Goal: Task Accomplishment & Management: Manage account settings

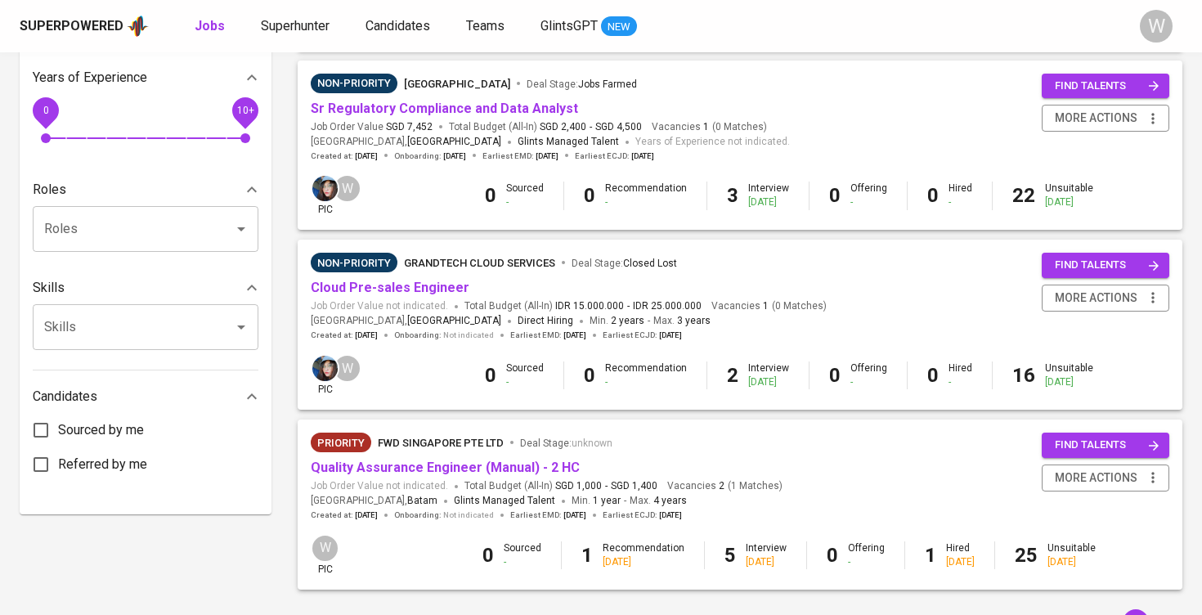
scroll to position [542, 0]
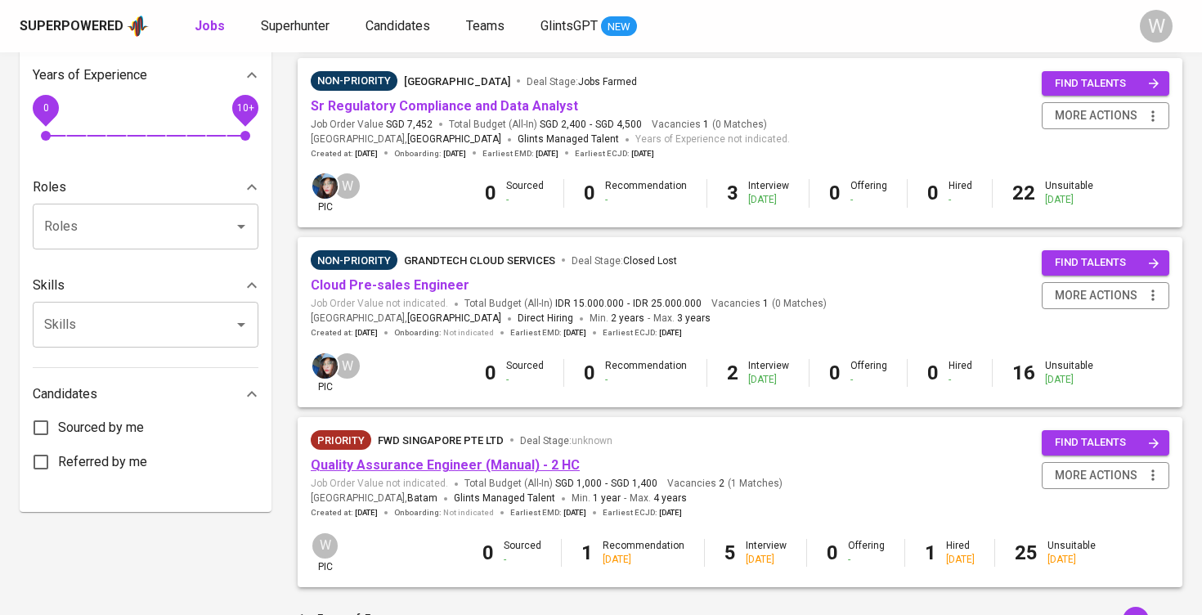
click at [414, 457] on link "Quality Assurance Engineer (Manual) - 2 HC" at bounding box center [445, 465] width 269 height 16
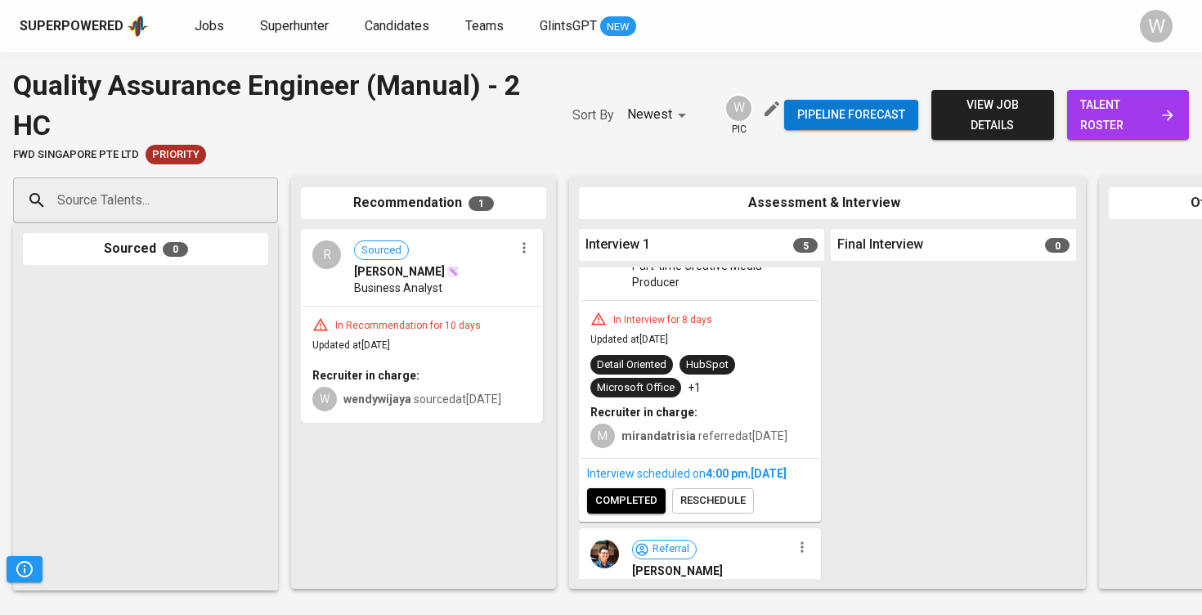
scroll to position [64, 0]
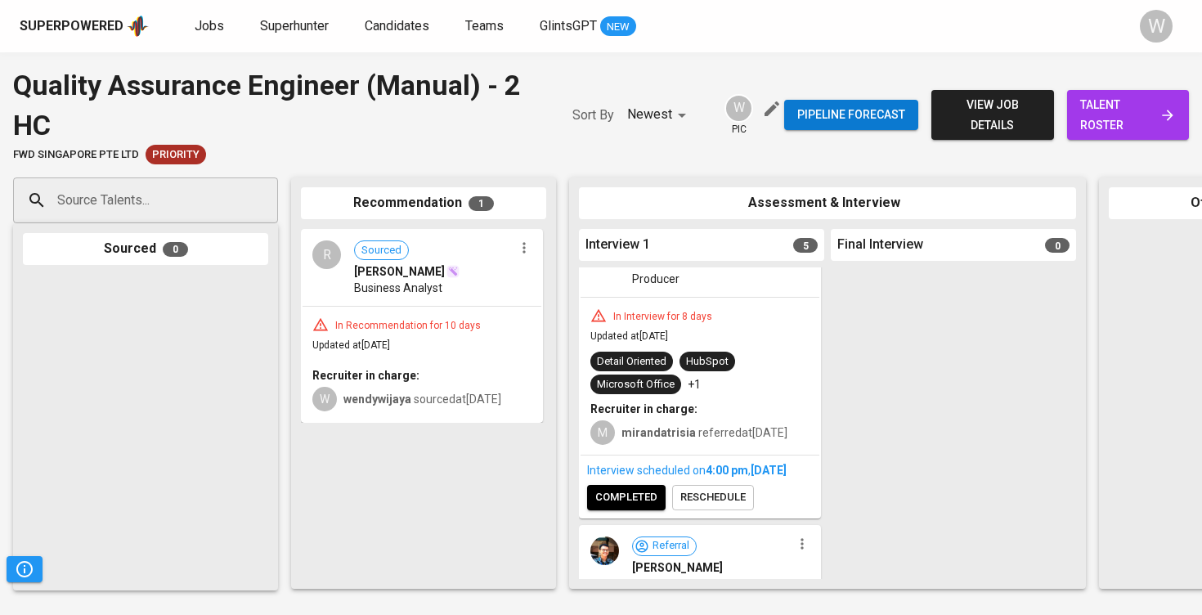
click at [1105, 138] on link "talent roster" at bounding box center [1128, 115] width 122 height 50
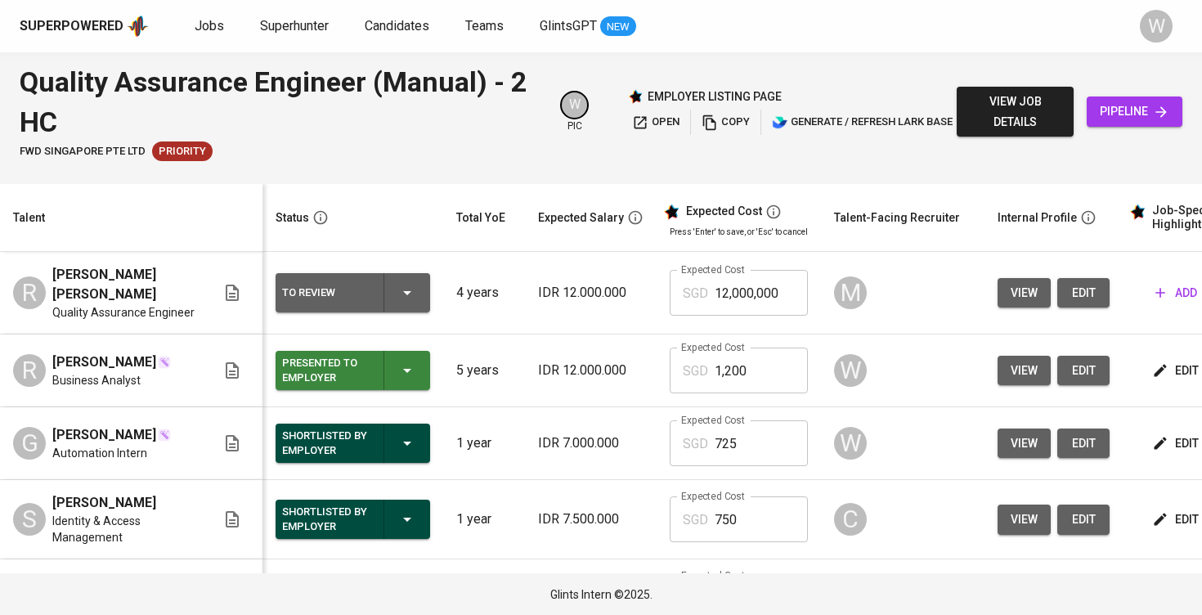
scroll to position [220, 0]
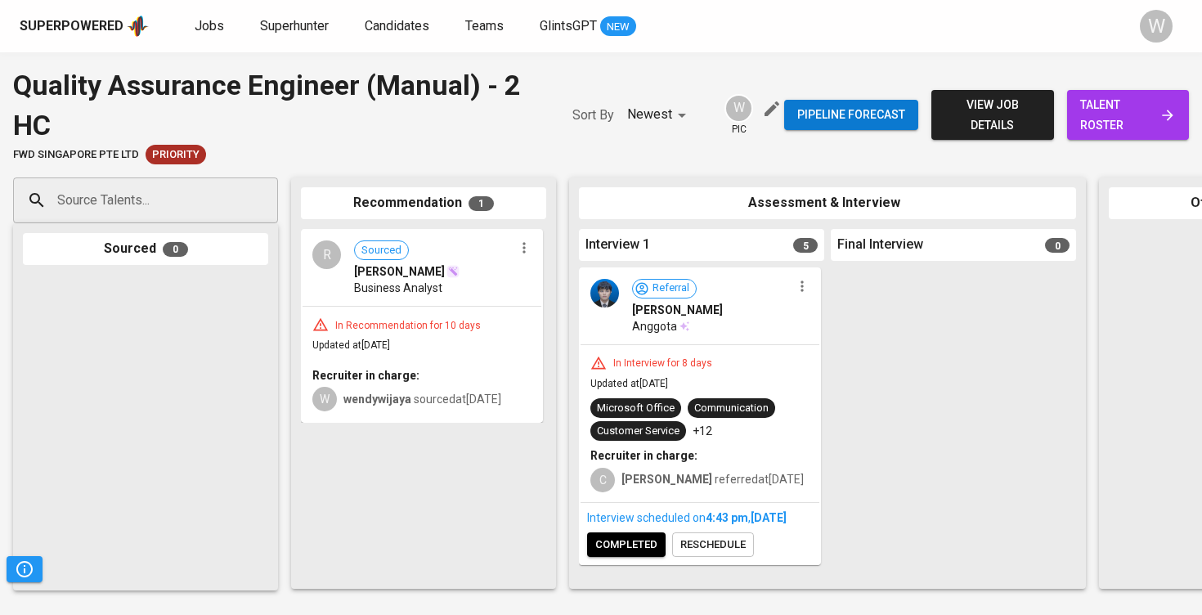
scroll to position [869, 0]
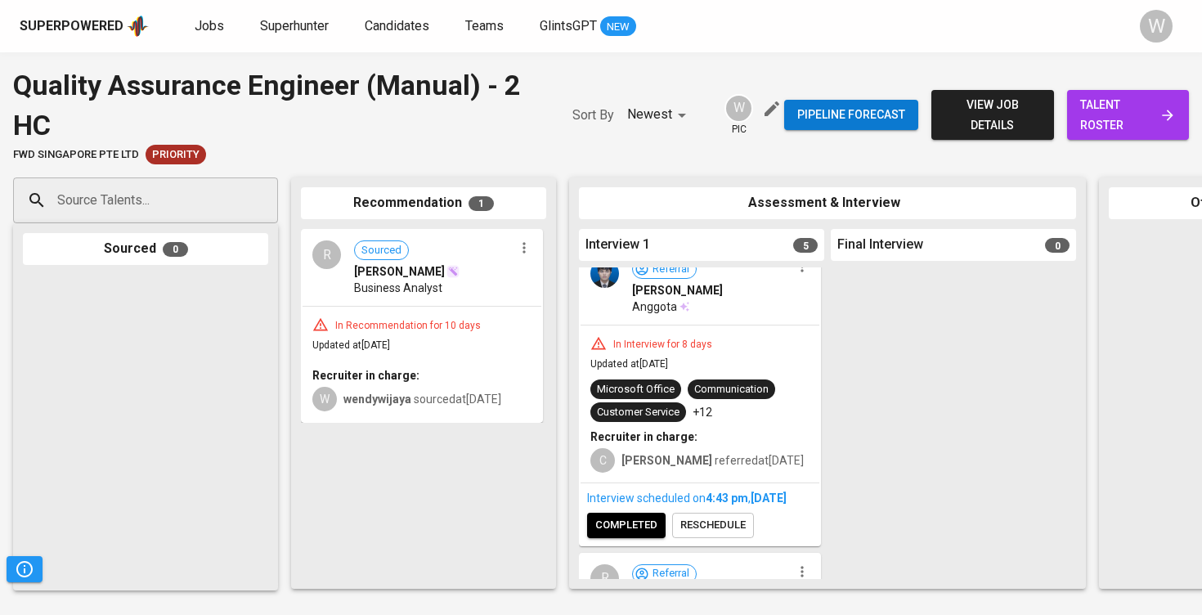
click at [711, 545] on div "Interview scheduled on 4:43 PM , Sep 11, 2025 completed reschedule" at bounding box center [700, 513] width 239 height 61
click at [712, 535] on span "reschedule" at bounding box center [712, 525] width 65 height 19
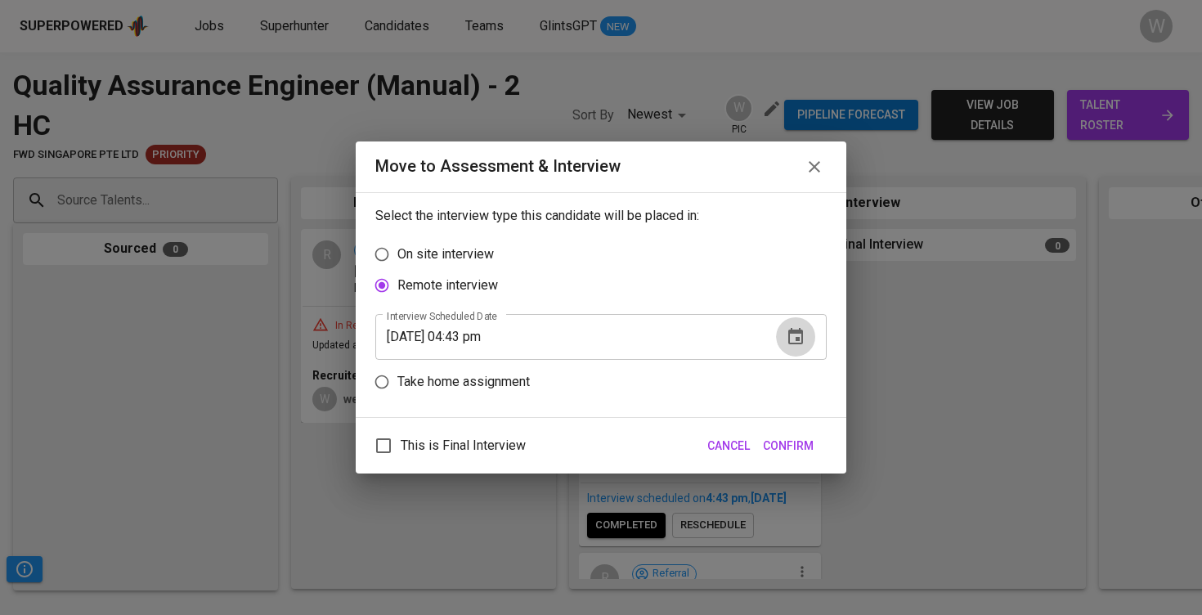
click at [783, 342] on button "button" at bounding box center [795, 336] width 39 height 39
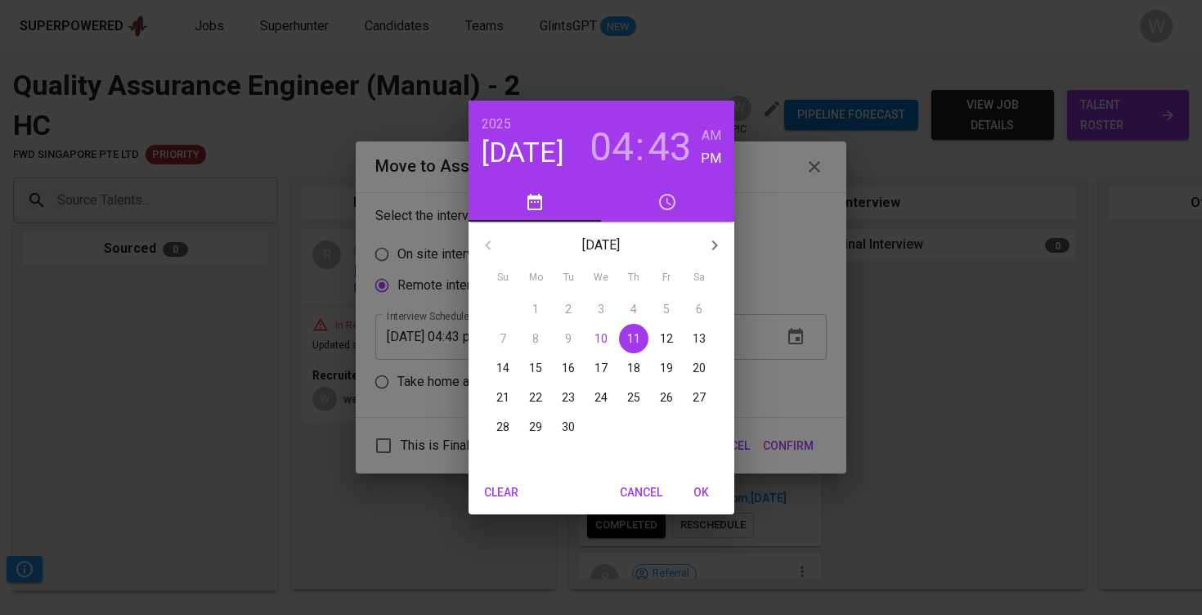
click at [667, 346] on p "12" at bounding box center [666, 338] width 13 height 16
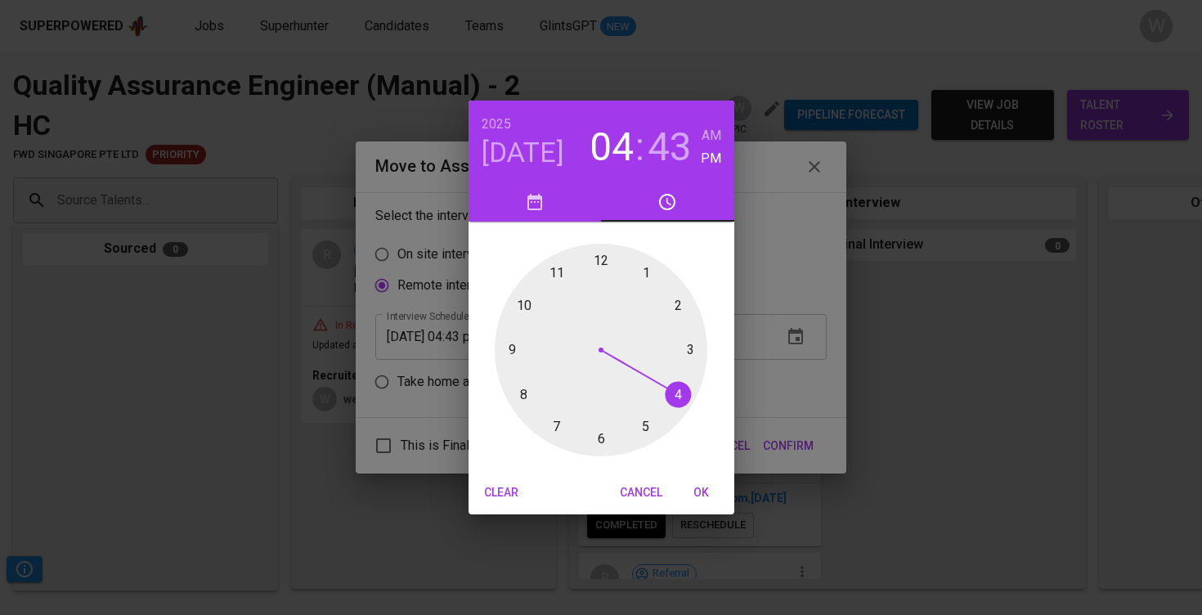
click at [698, 486] on span "OK" at bounding box center [701, 493] width 39 height 20
type input "09/12/2025 04:43 pm"
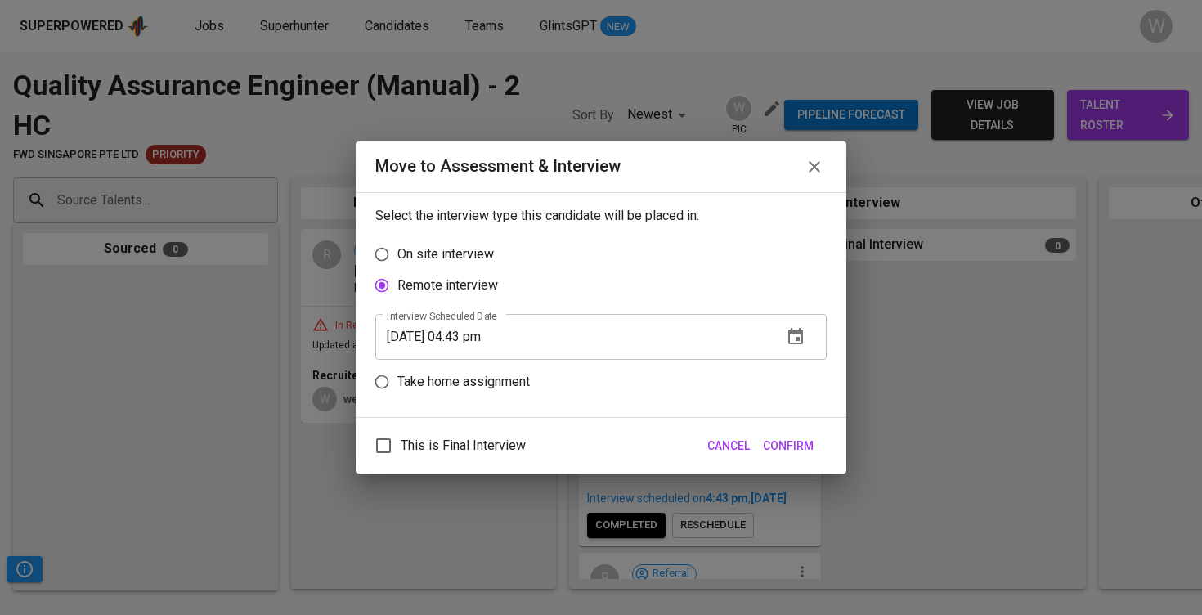
click at [774, 446] on span "Confirm" at bounding box center [788, 446] width 51 height 20
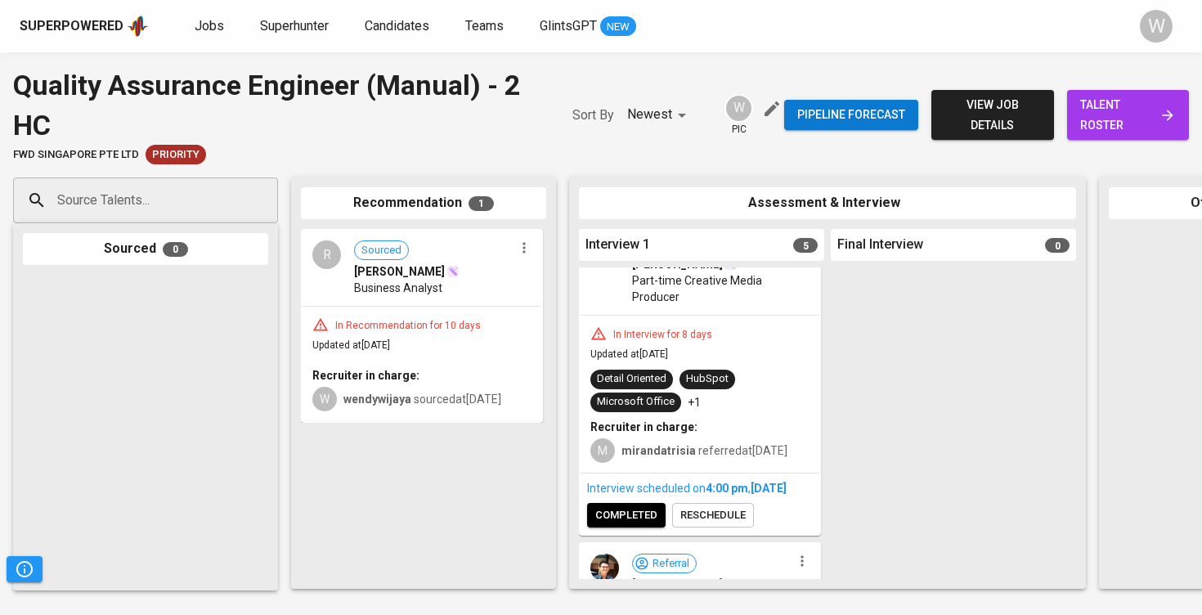
scroll to position [319, 0]
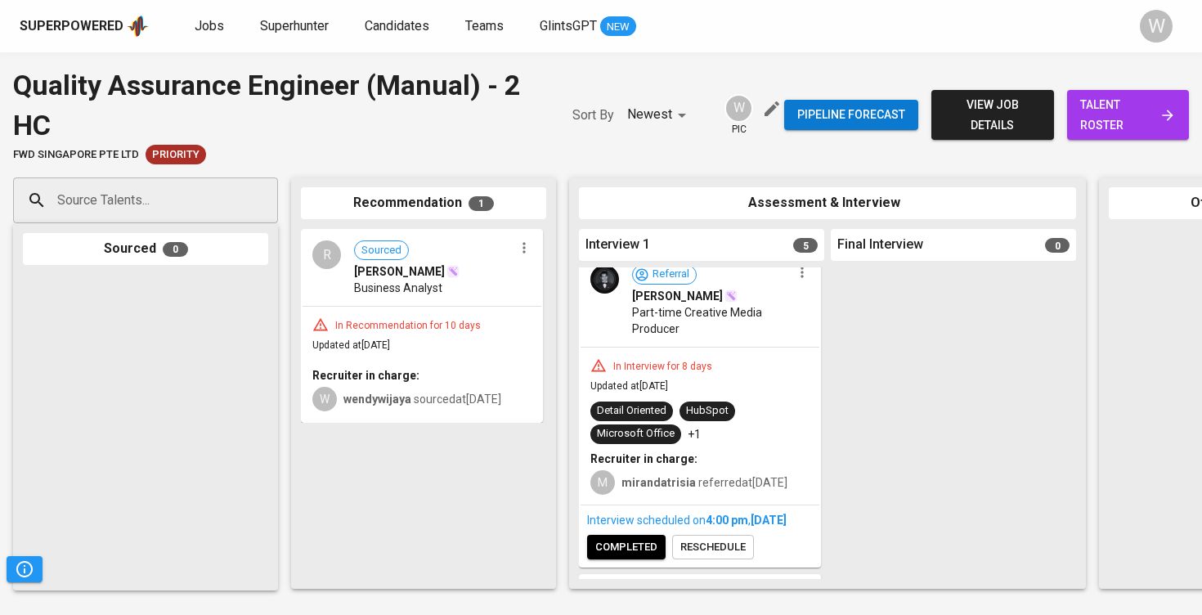
click at [1096, 100] on span "talent roster" at bounding box center [1128, 115] width 96 height 40
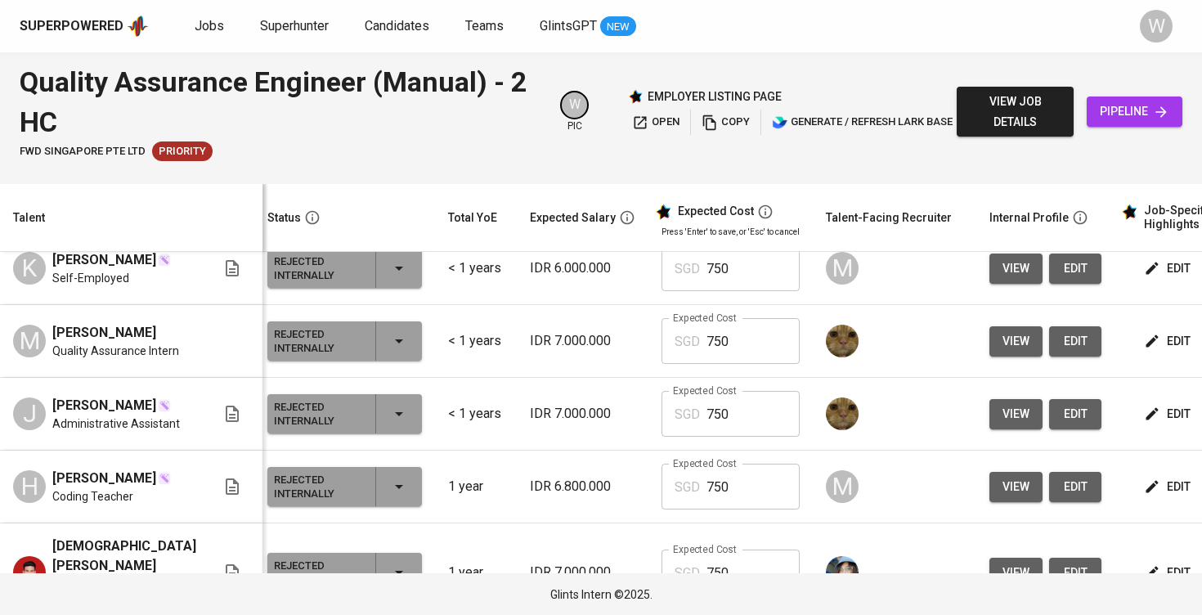
scroll to position [1290, 8]
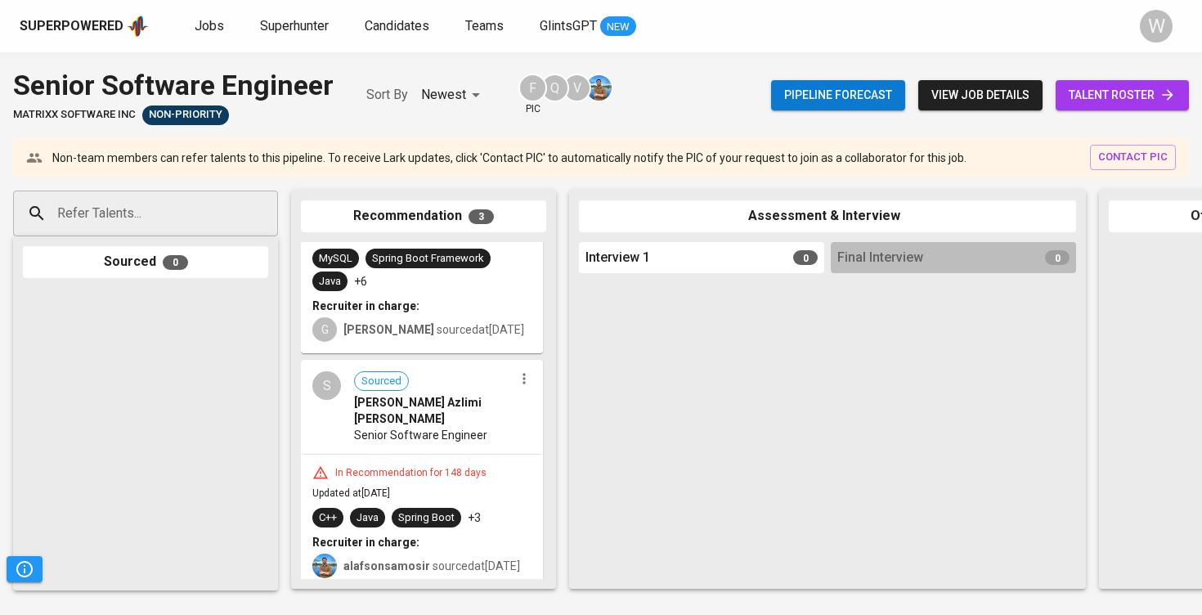
click at [1111, 105] on link "talent roster" at bounding box center [1122, 95] width 133 height 30
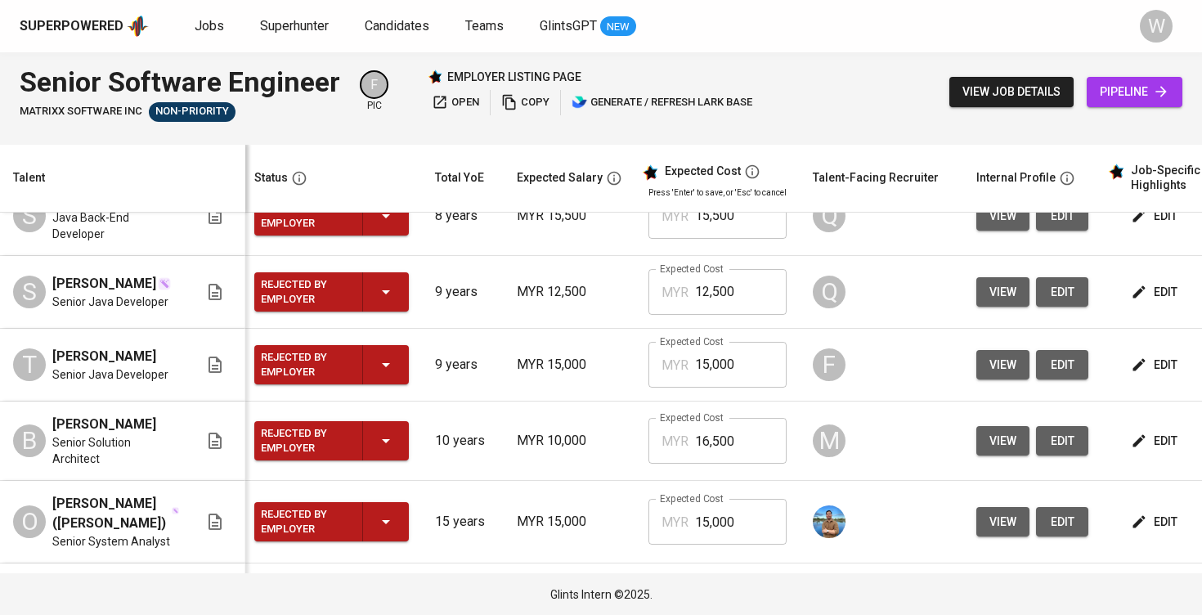
scroll to position [2054, 4]
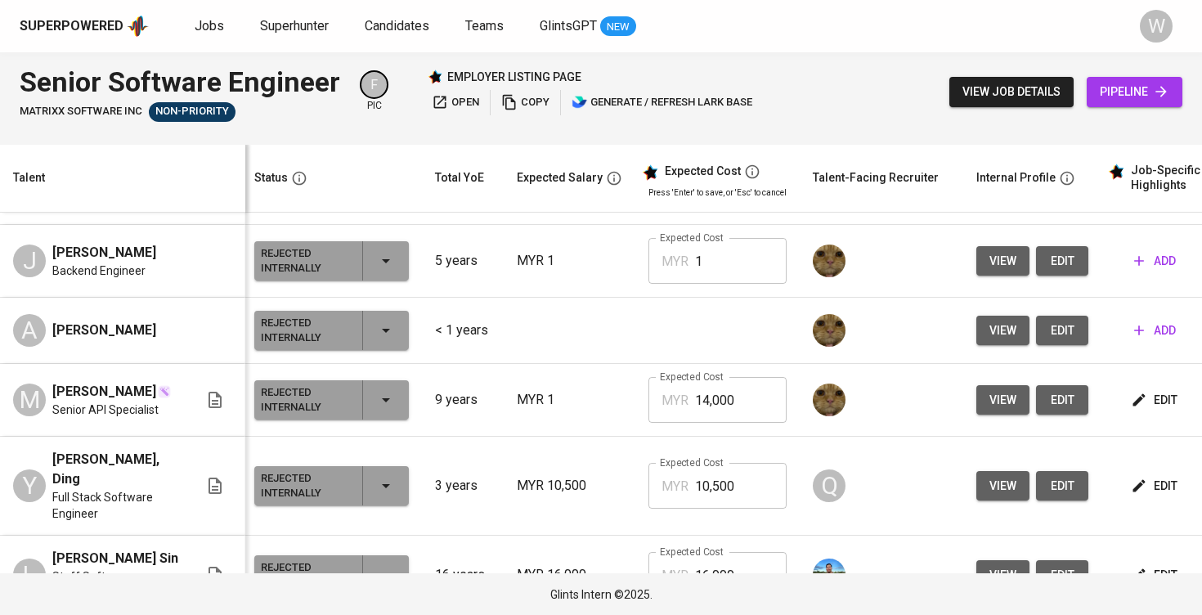
click at [1000, 86] on span "view job details" at bounding box center [1012, 92] width 98 height 20
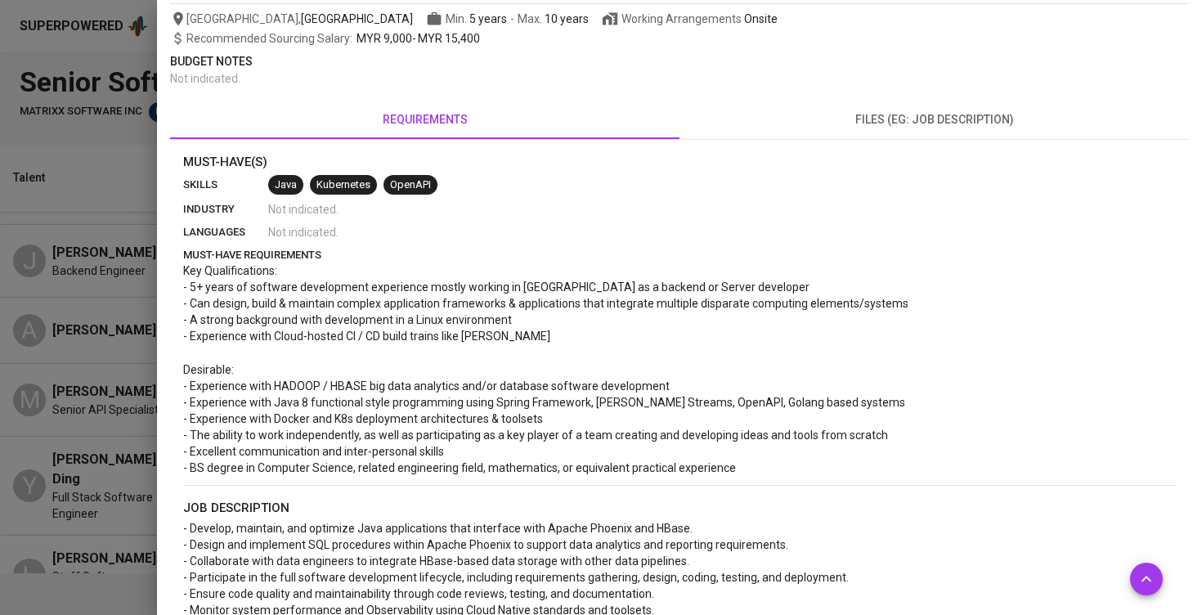
scroll to position [178, 0]
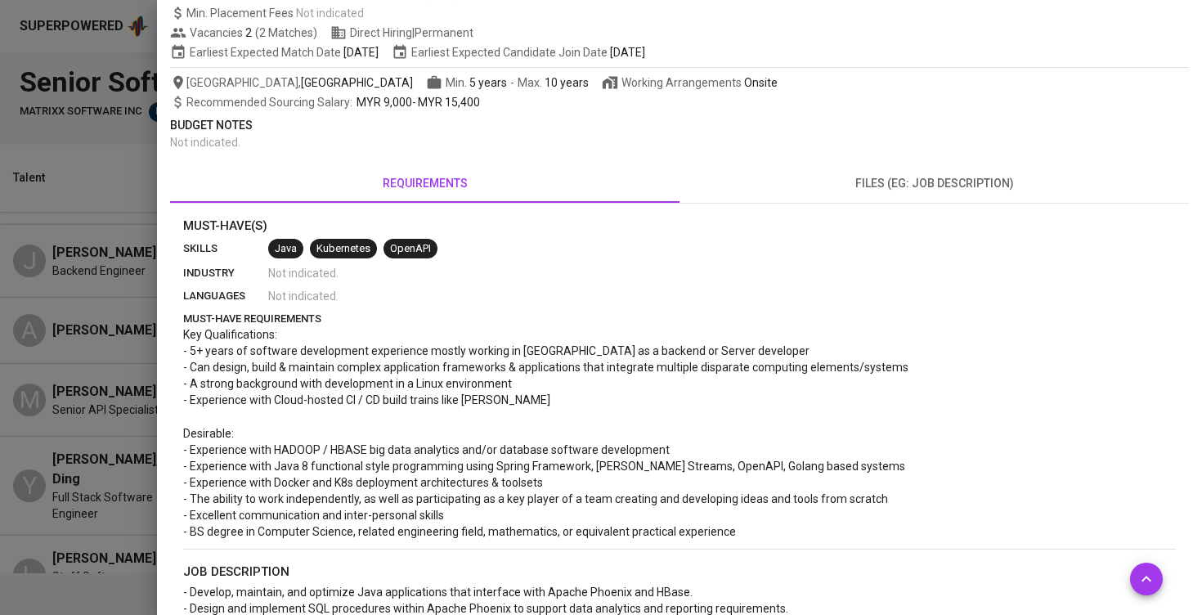
click at [123, 276] on div at bounding box center [601, 307] width 1202 height 615
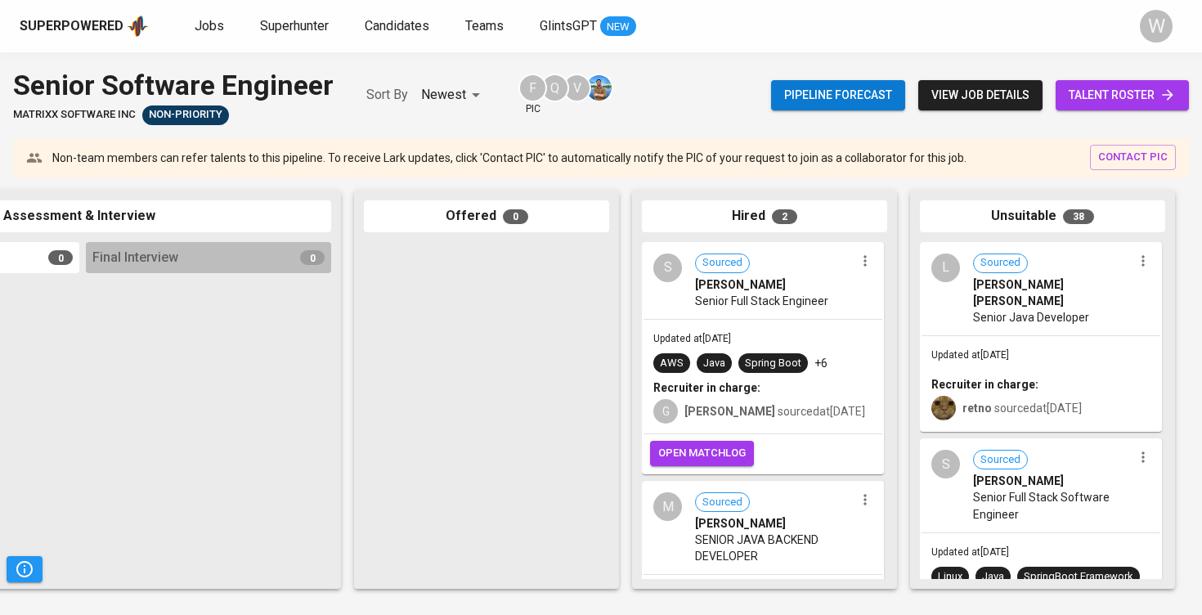
click at [815, 420] on div "G gabrielle sourced at Apr 15, 2025" at bounding box center [762, 410] width 219 height 28
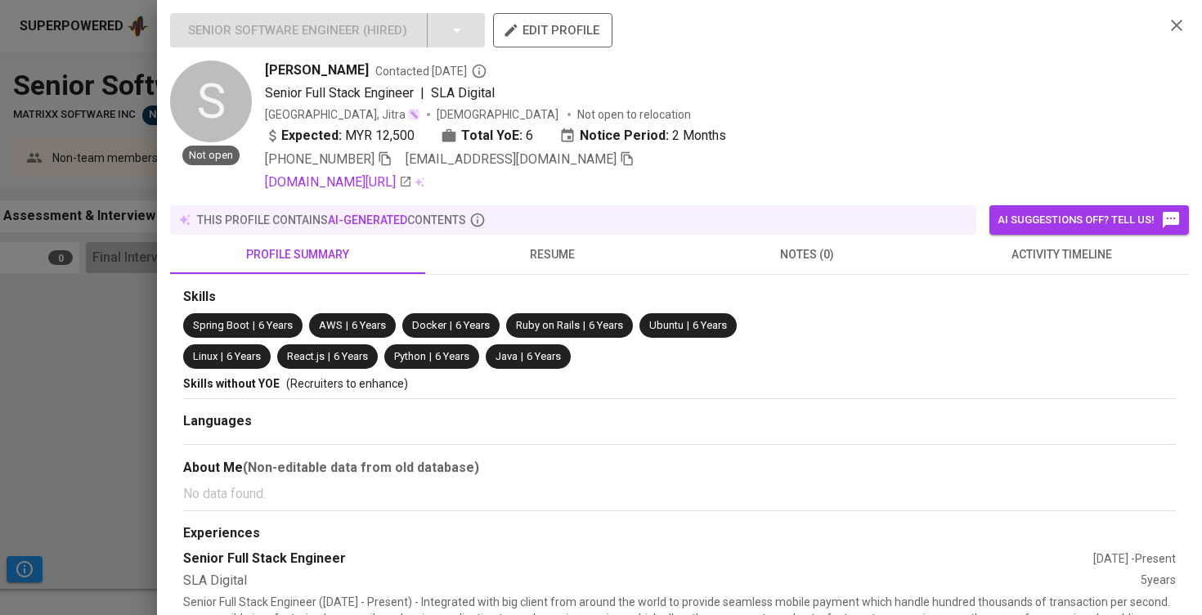
click at [564, 245] on span "resume" at bounding box center [553, 255] width 236 height 20
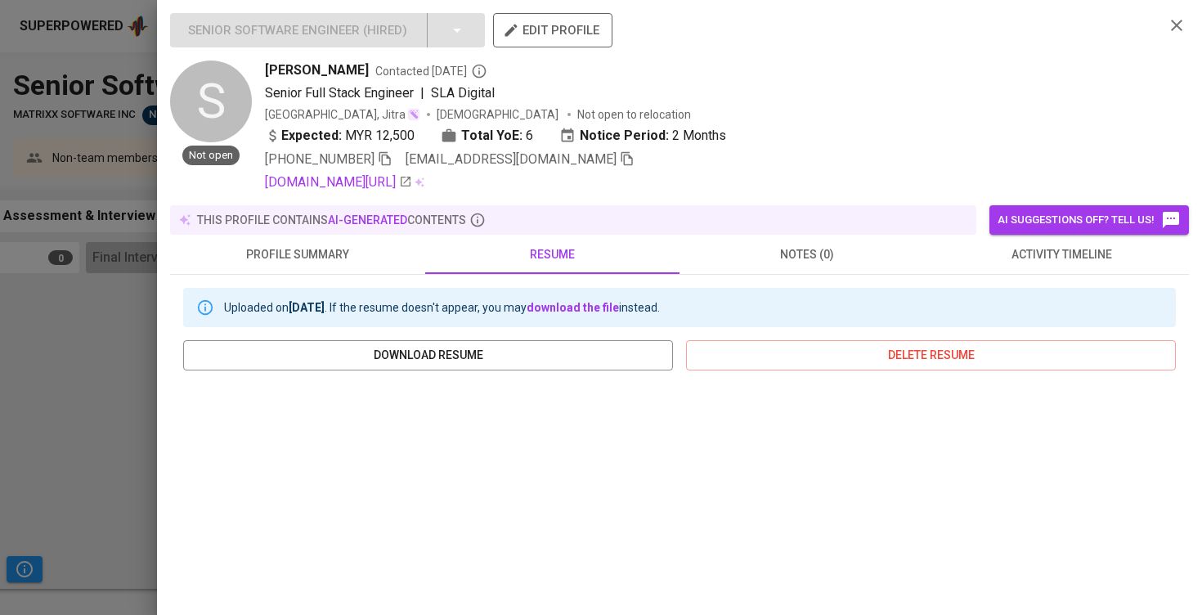
click at [963, 257] on span "activity timeline" at bounding box center [1063, 255] width 236 height 20
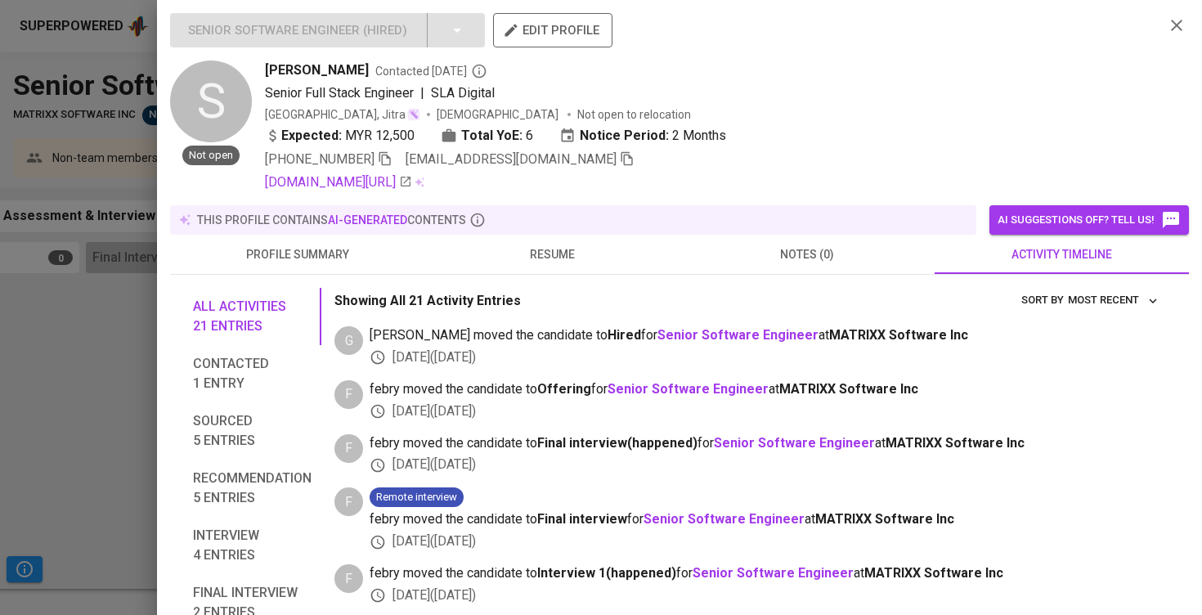
click at [644, 290] on div "Showing All 21 Activity Entries Most Recent sort by" at bounding box center [748, 300] width 828 height 25
click at [609, 264] on button "resume" at bounding box center [552, 254] width 255 height 39
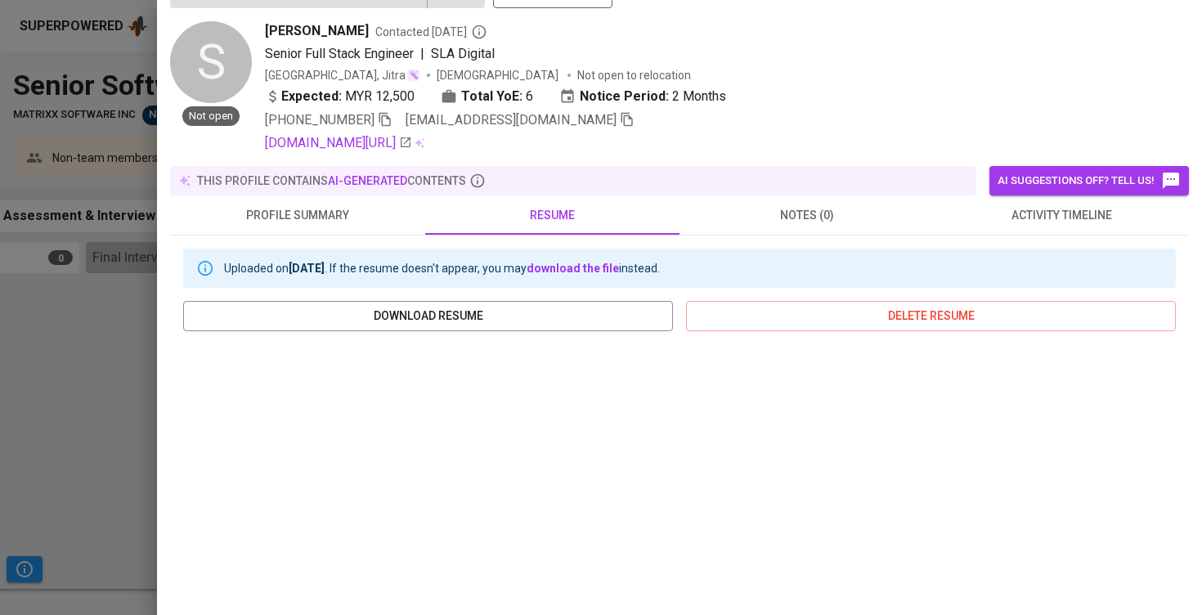
scroll to position [39, 0]
click at [50, 259] on div at bounding box center [601, 307] width 1202 height 615
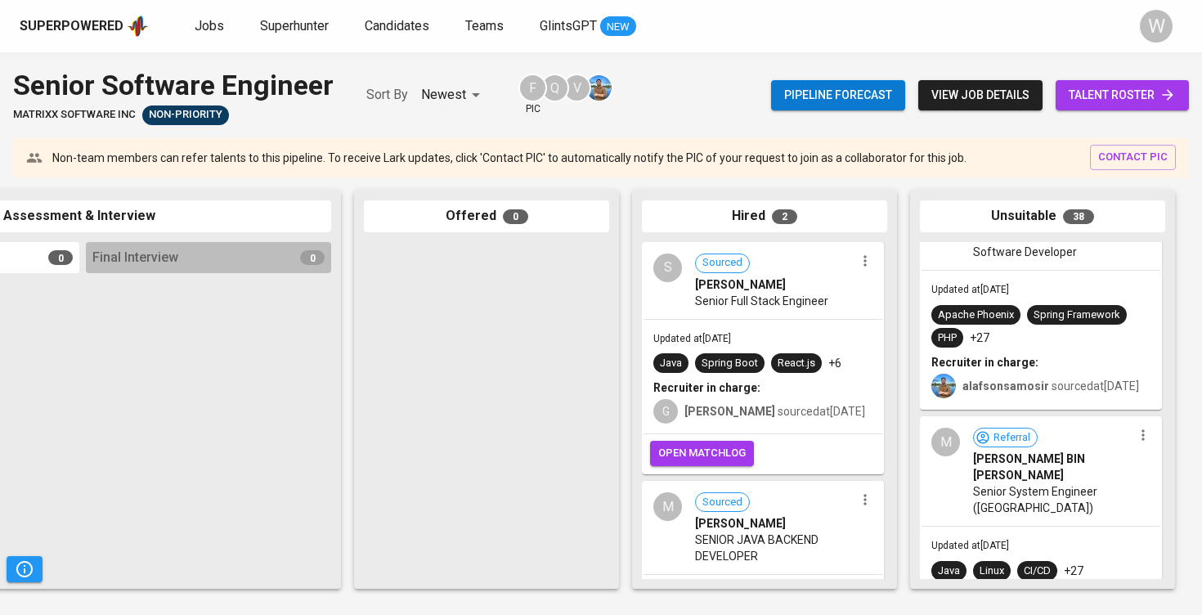
scroll to position [6254, 0]
